Goal: Task Accomplishment & Management: Manage account settings

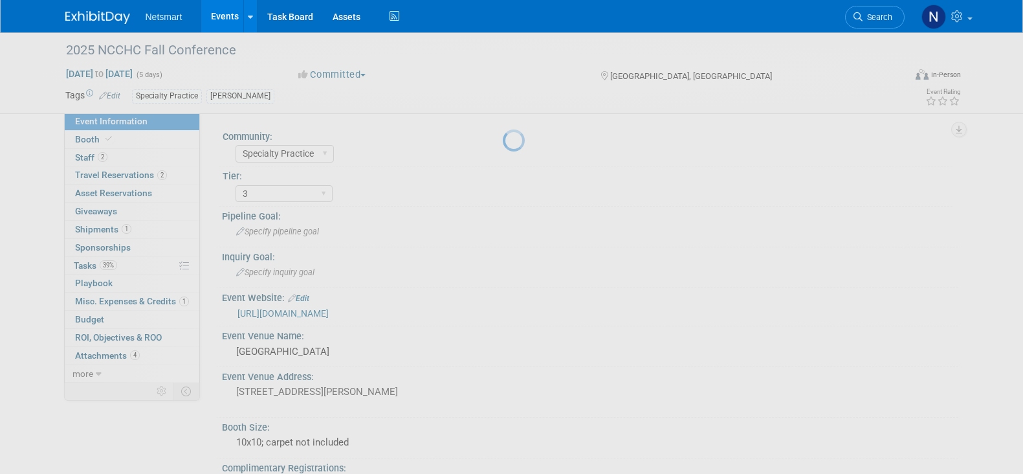
select select "Specialty Practice"
select select "3"
select select "No"
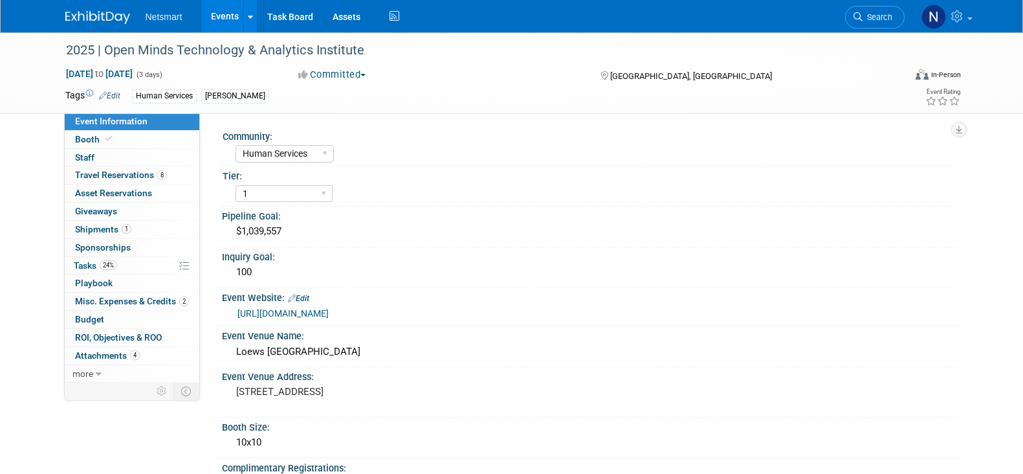
select select "Human Services"
select select "1"
select select "Yes"
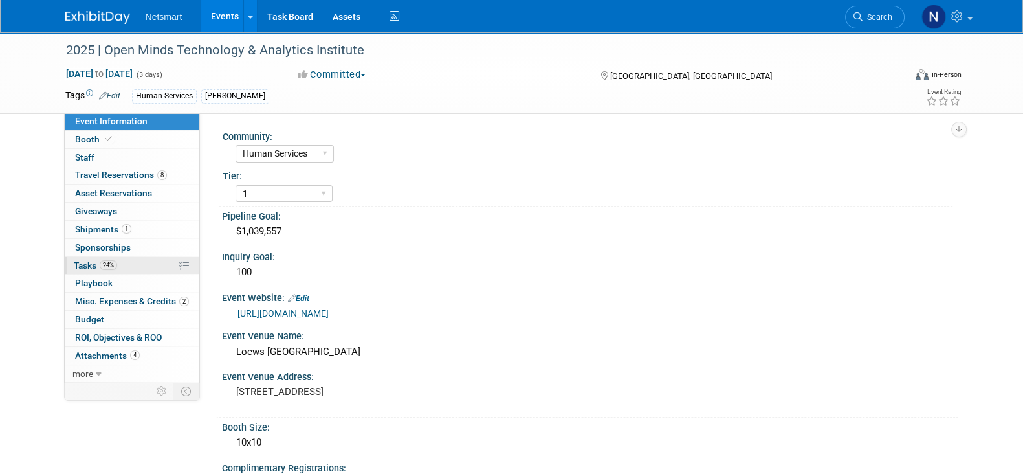
click at [129, 265] on link "24% Tasks 24%" at bounding box center [132, 265] width 135 height 17
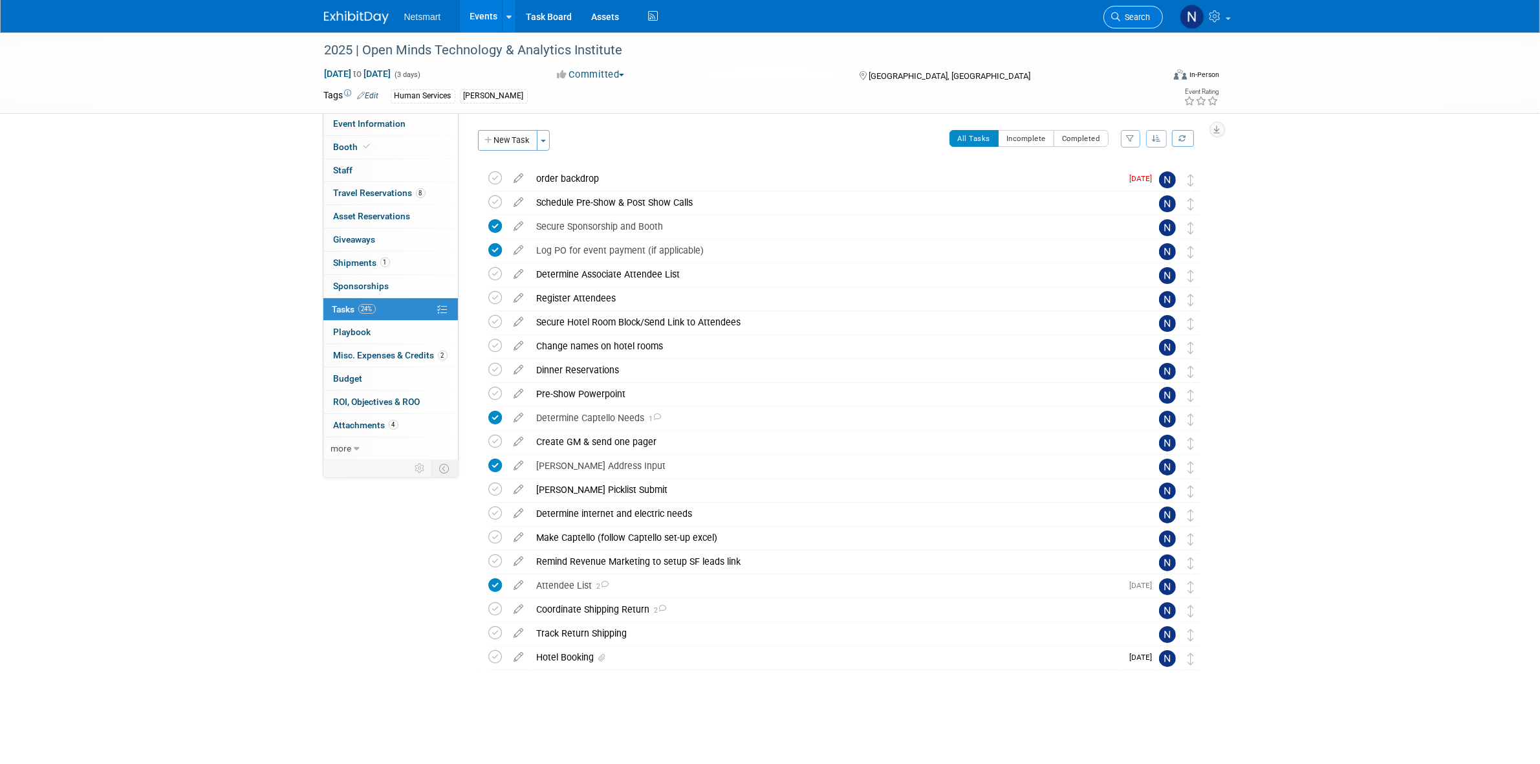
click at [1022, 17] on span "Search" at bounding box center [1136, 17] width 30 height 10
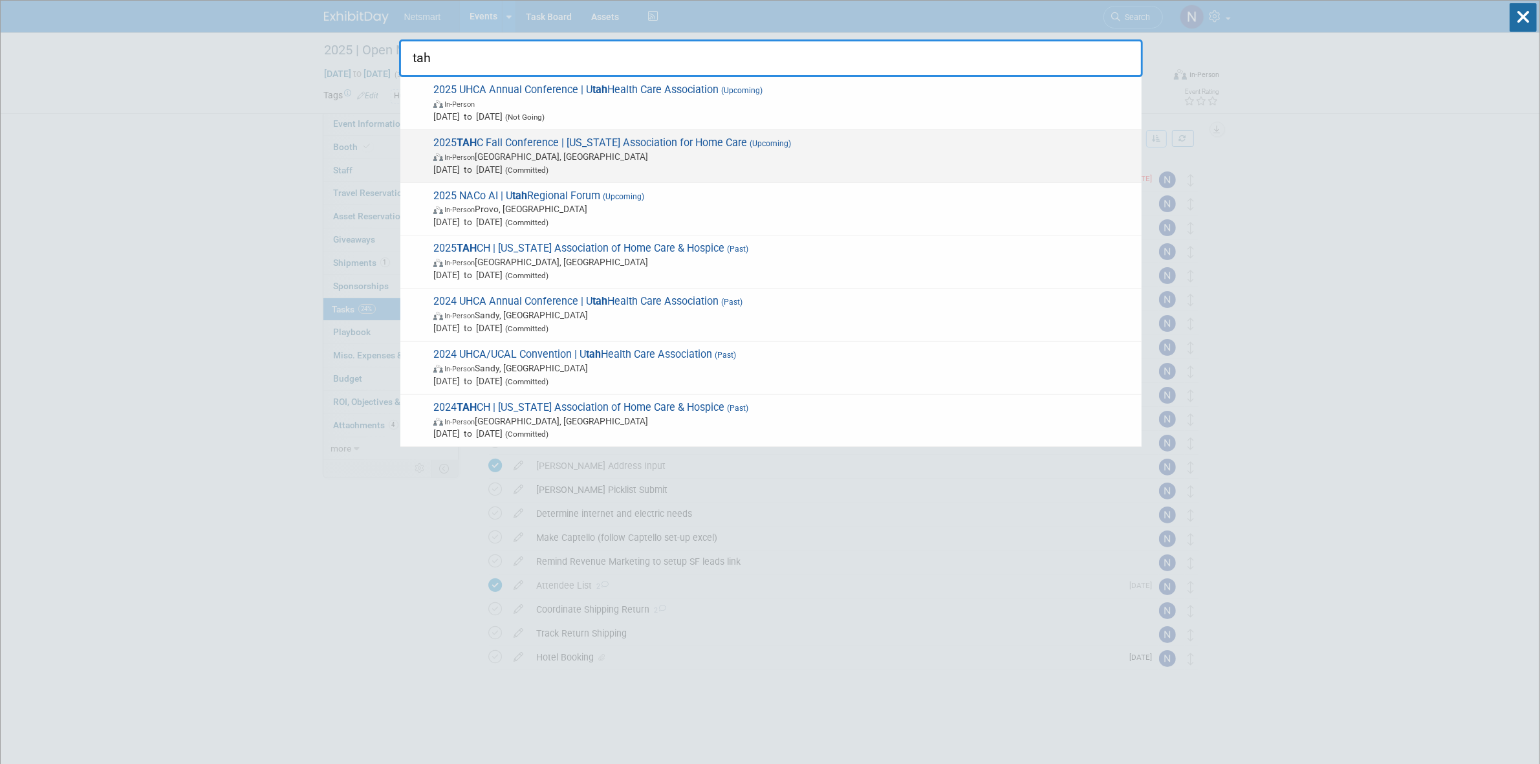
type input "tah"
click at [496, 153] on span "In-Person Gatlinburg, [GEOGRAPHIC_DATA]" at bounding box center [784, 156] width 702 height 13
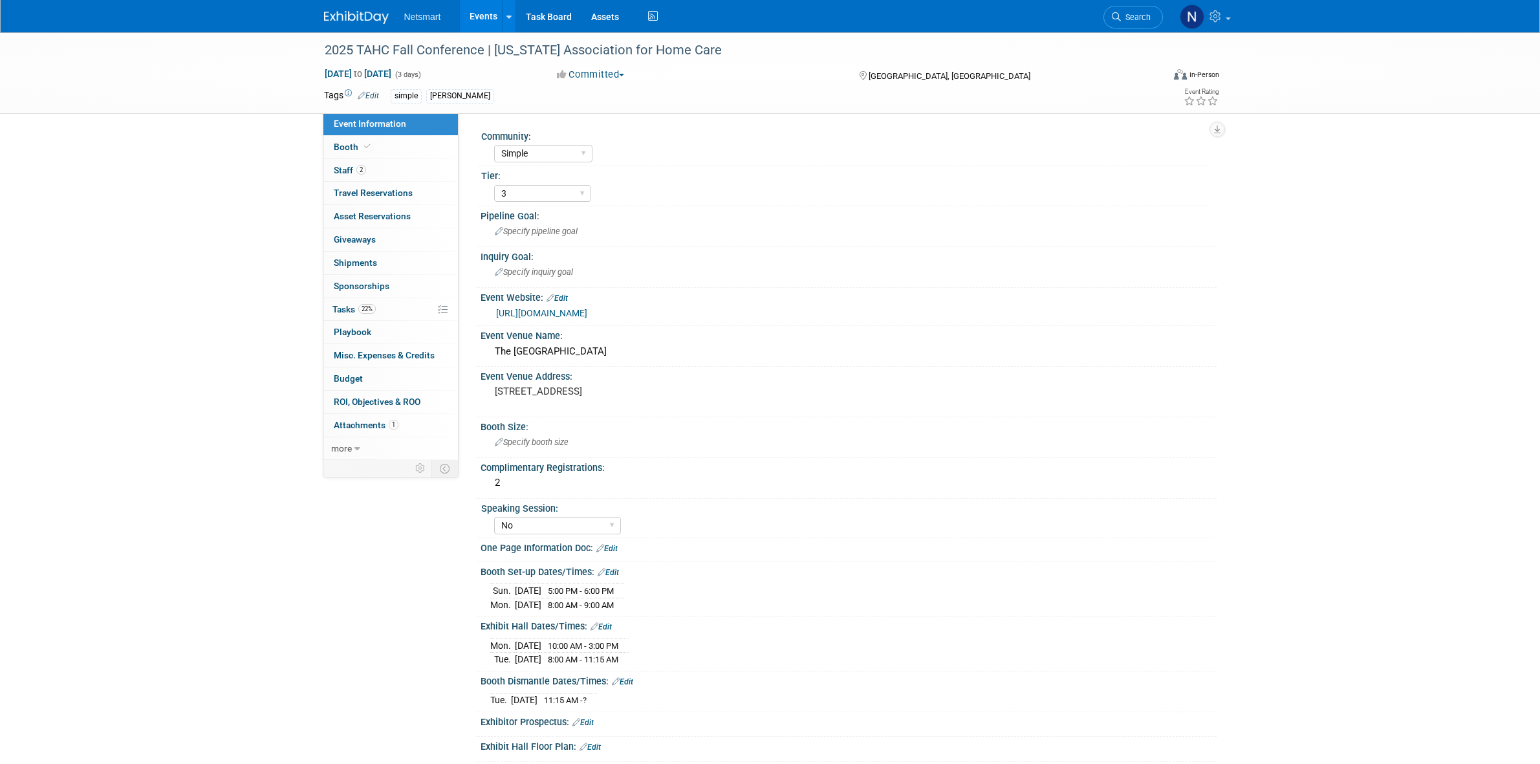
select select "Simple"
select select "3"
select select "No"
click at [384, 149] on link "Booth" at bounding box center [390, 147] width 135 height 23
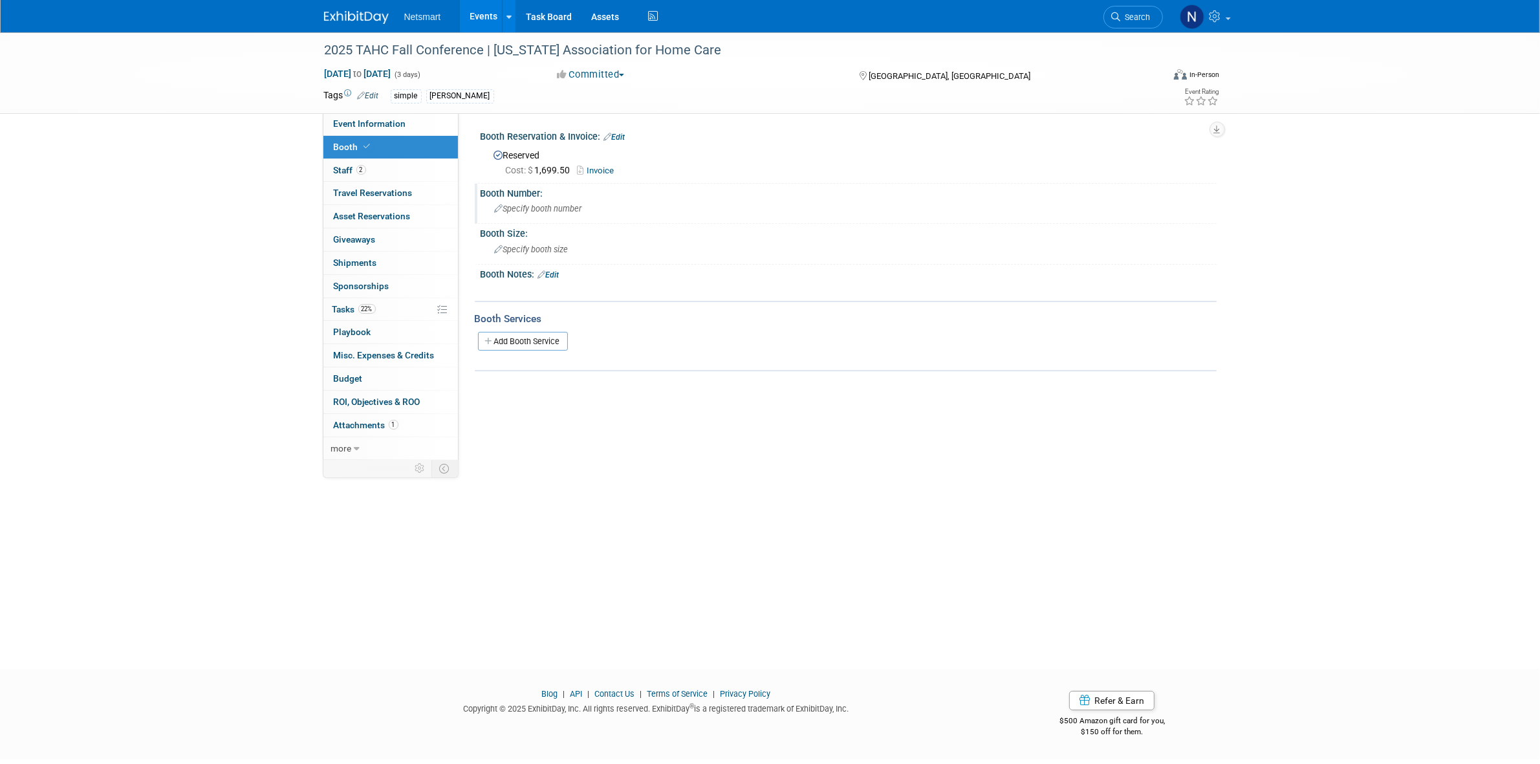
click at [538, 201] on div "Specify booth number" at bounding box center [848, 209] width 717 height 20
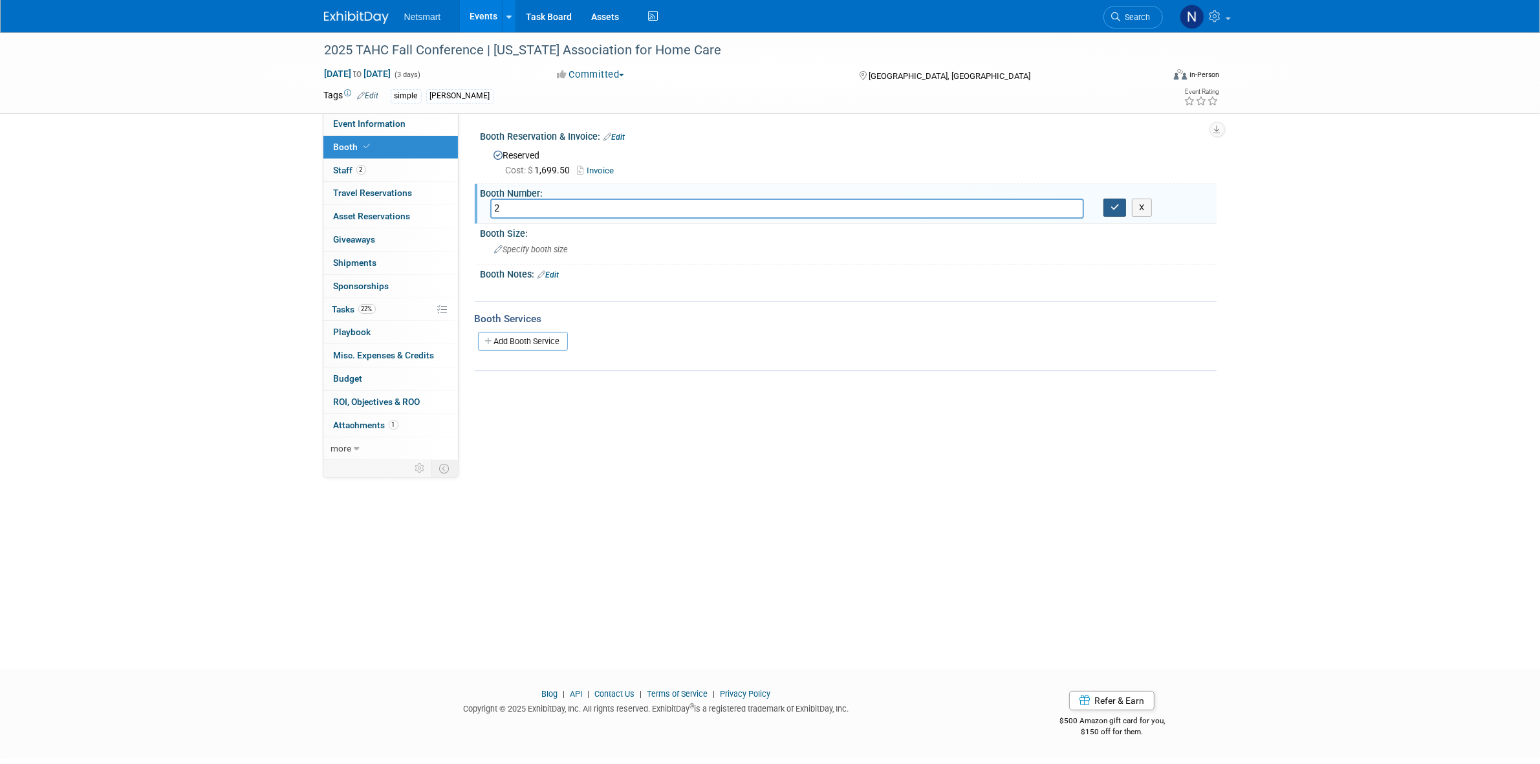
type input "2"
click at [1117, 204] on icon "button" at bounding box center [1115, 207] width 9 height 8
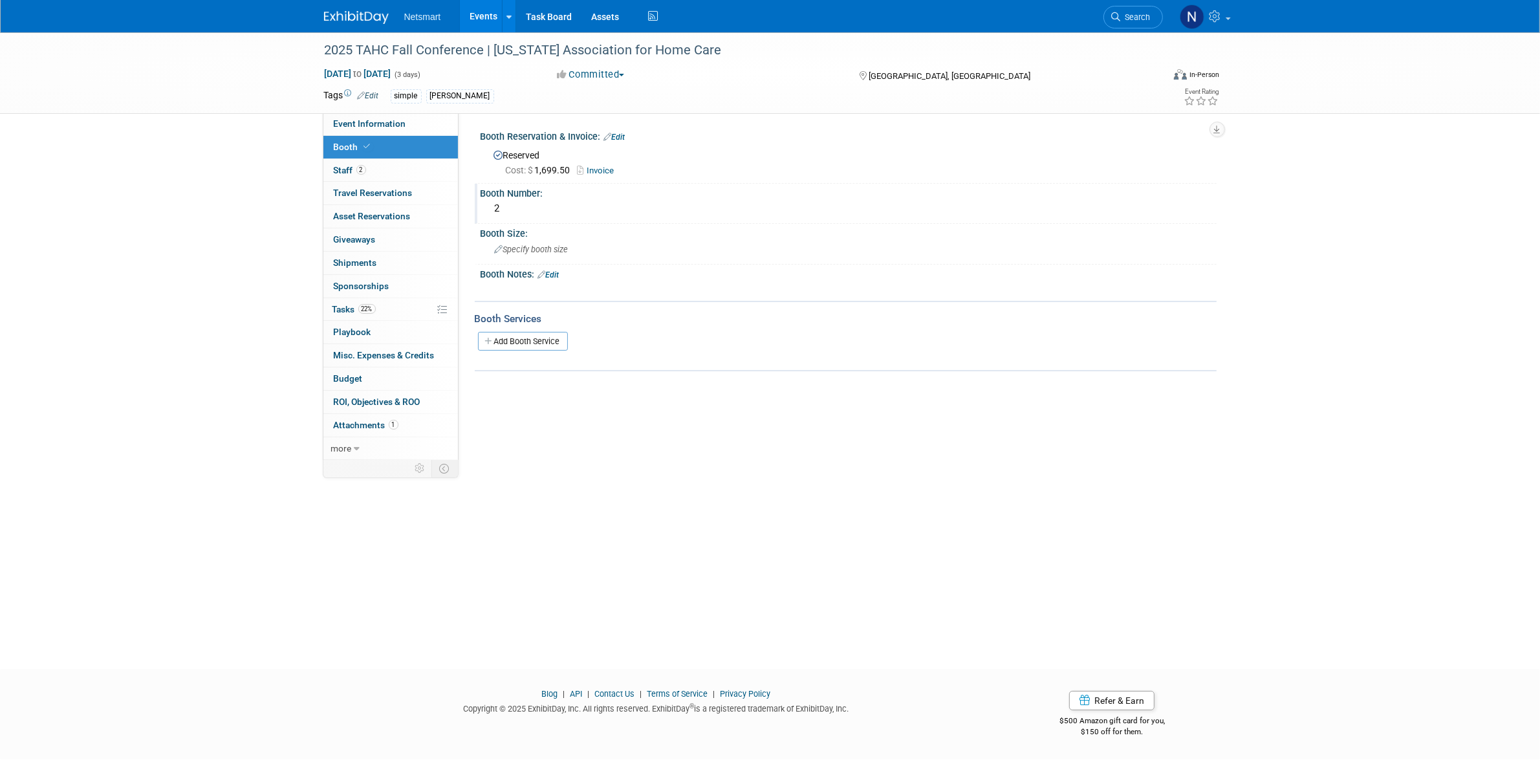
click at [691, 616] on div "2025 TAHC Fall Conference | Tennessee Association for Home Care Nov 9, 2025 to …" at bounding box center [770, 338] width 1540 height 613
drag, startPoint x: 309, startPoint y: 612, endPoint x: 292, endPoint y: 618, distance: 17.8
click at [308, 610] on div "2025 TAHC Fall Conference | Tennessee Association for Home Care Nov 9, 2025 to …" at bounding box center [770, 338] width 1540 height 613
click at [732, 503] on div "2025 TAHC Fall Conference | Tennessee Association for Home Care Nov 9, 2025 to …" at bounding box center [770, 338] width 1540 height 613
click at [1126, 28] on link "Search" at bounding box center [1134, 17] width 60 height 23
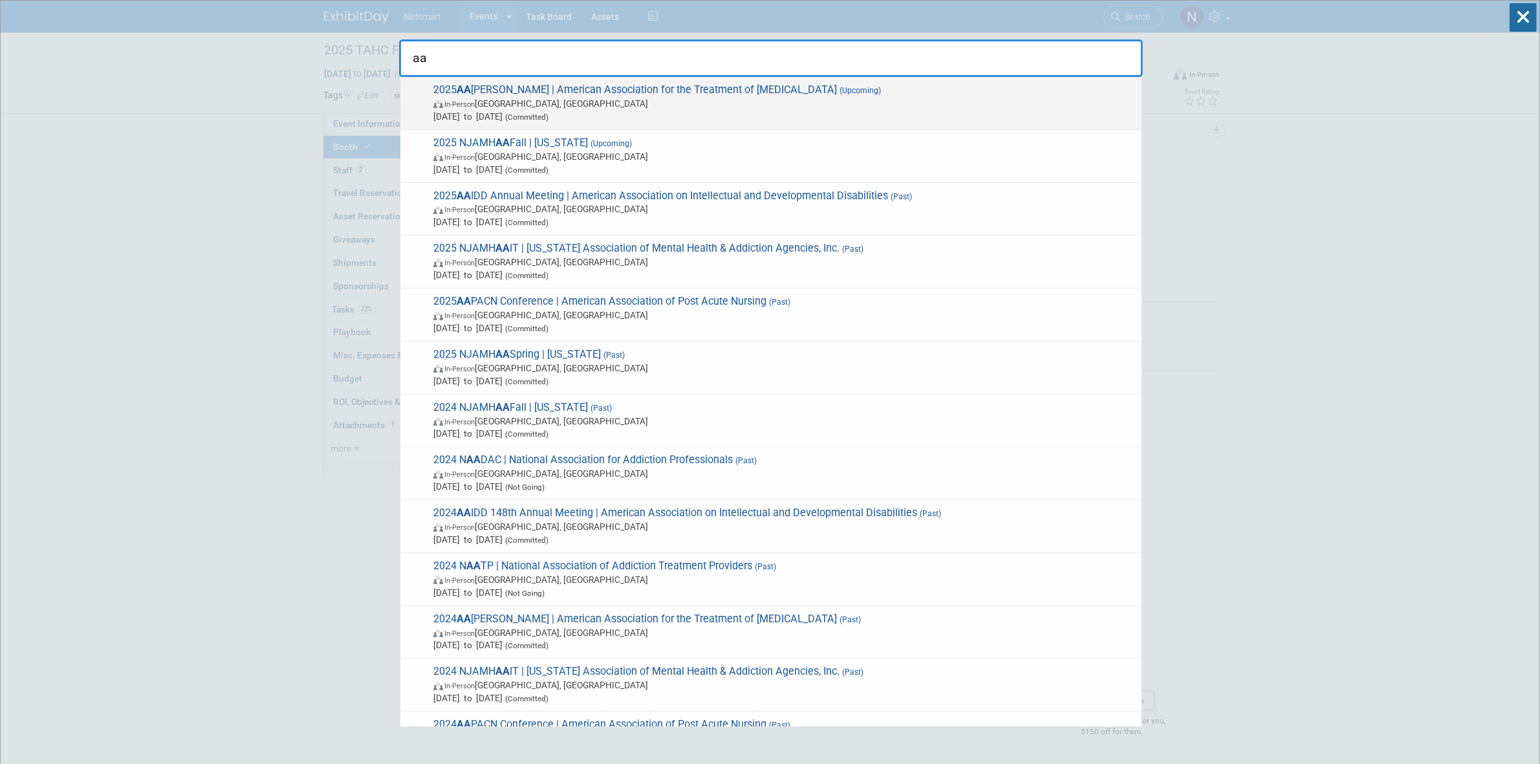
type input "aa"
click at [508, 99] on span "In-Person Philadelphia, PA" at bounding box center [784, 103] width 702 height 13
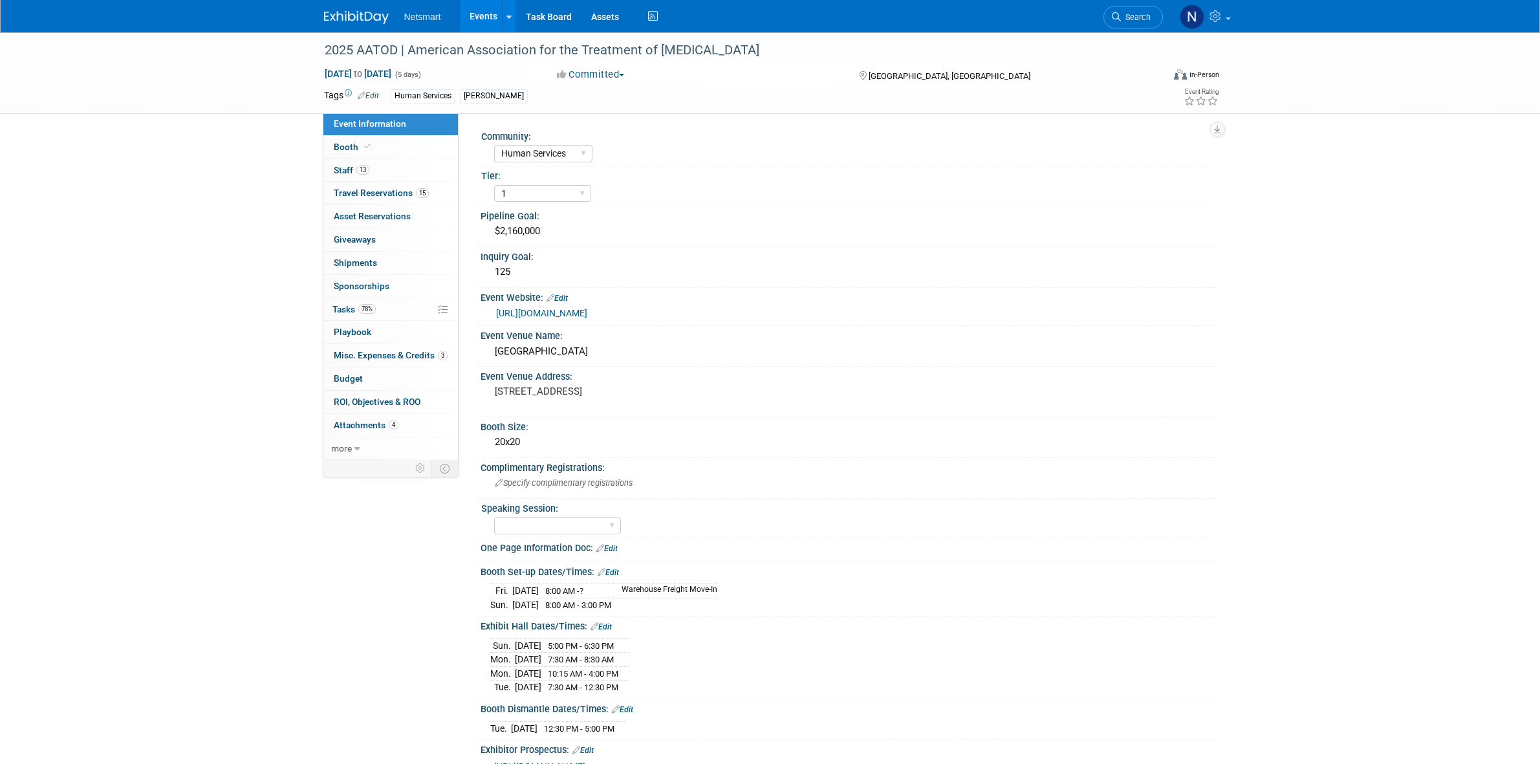
select select "Human Services"
select select "1"
click at [411, 193] on span "Travel Reservations 15" at bounding box center [381, 193] width 95 height 10
